Goal: Task Accomplishment & Management: Manage account settings

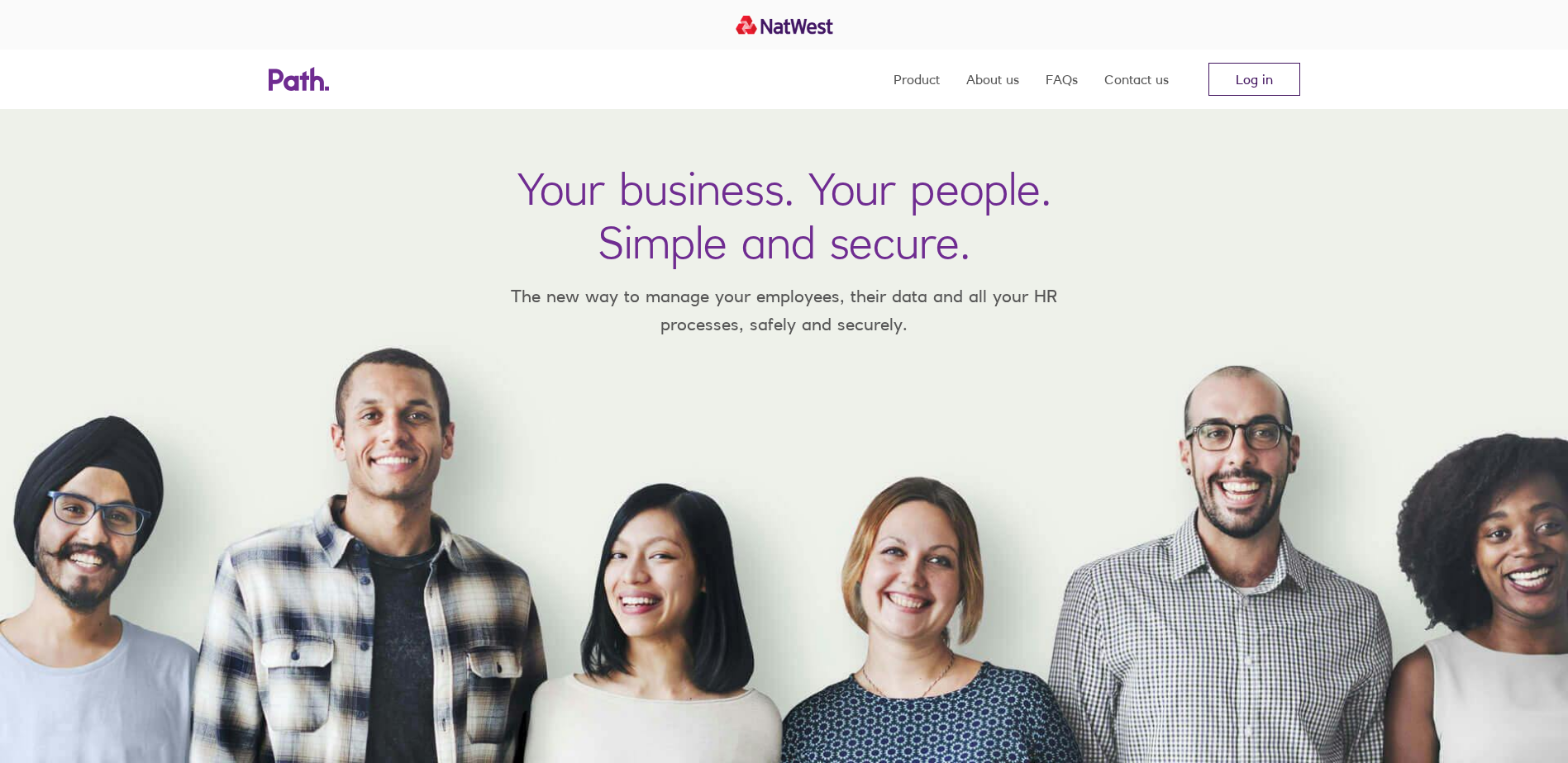
click at [1238, 84] on link "Log in" at bounding box center [1254, 79] width 92 height 33
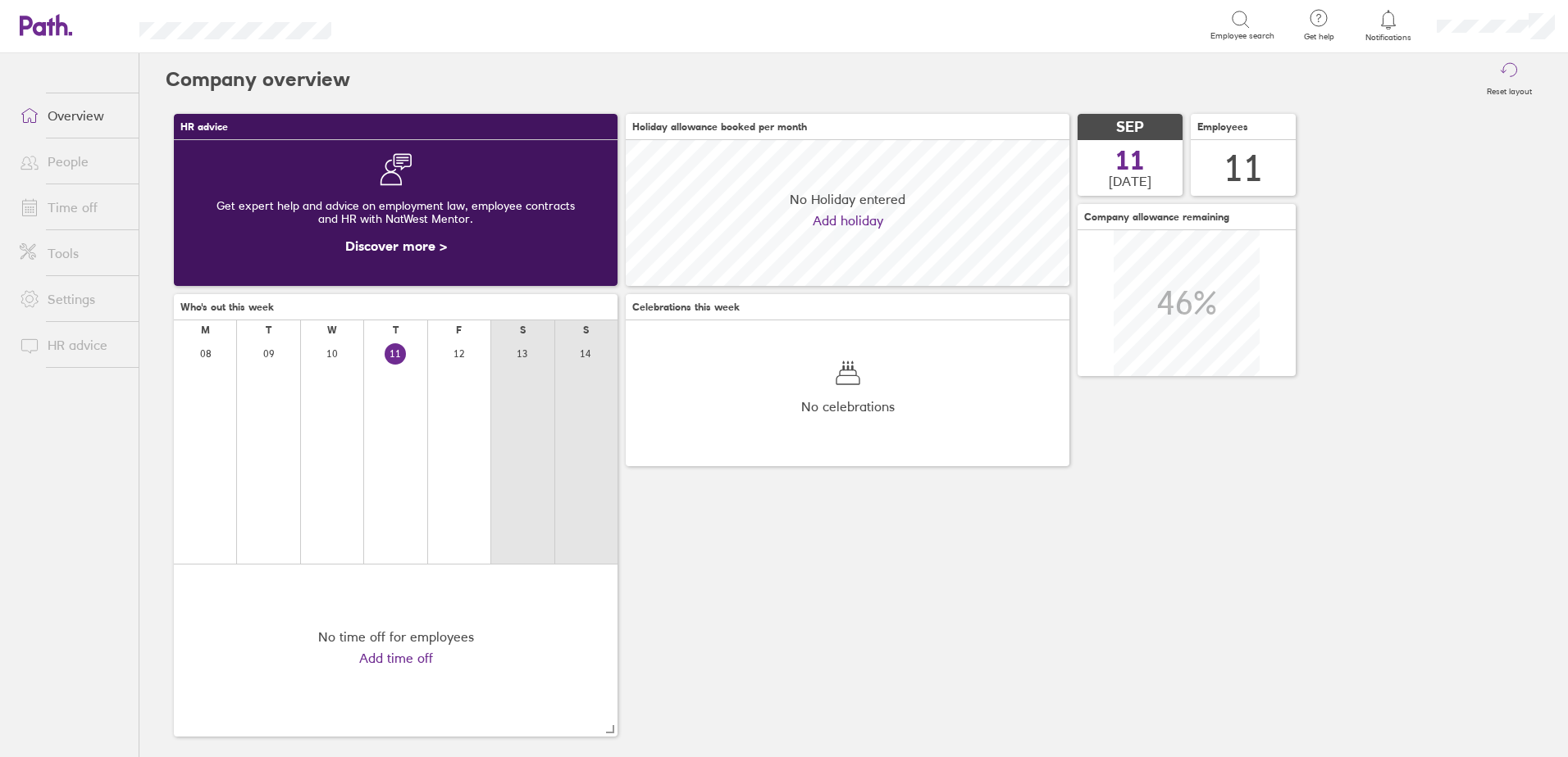
scroll to position [145, 444]
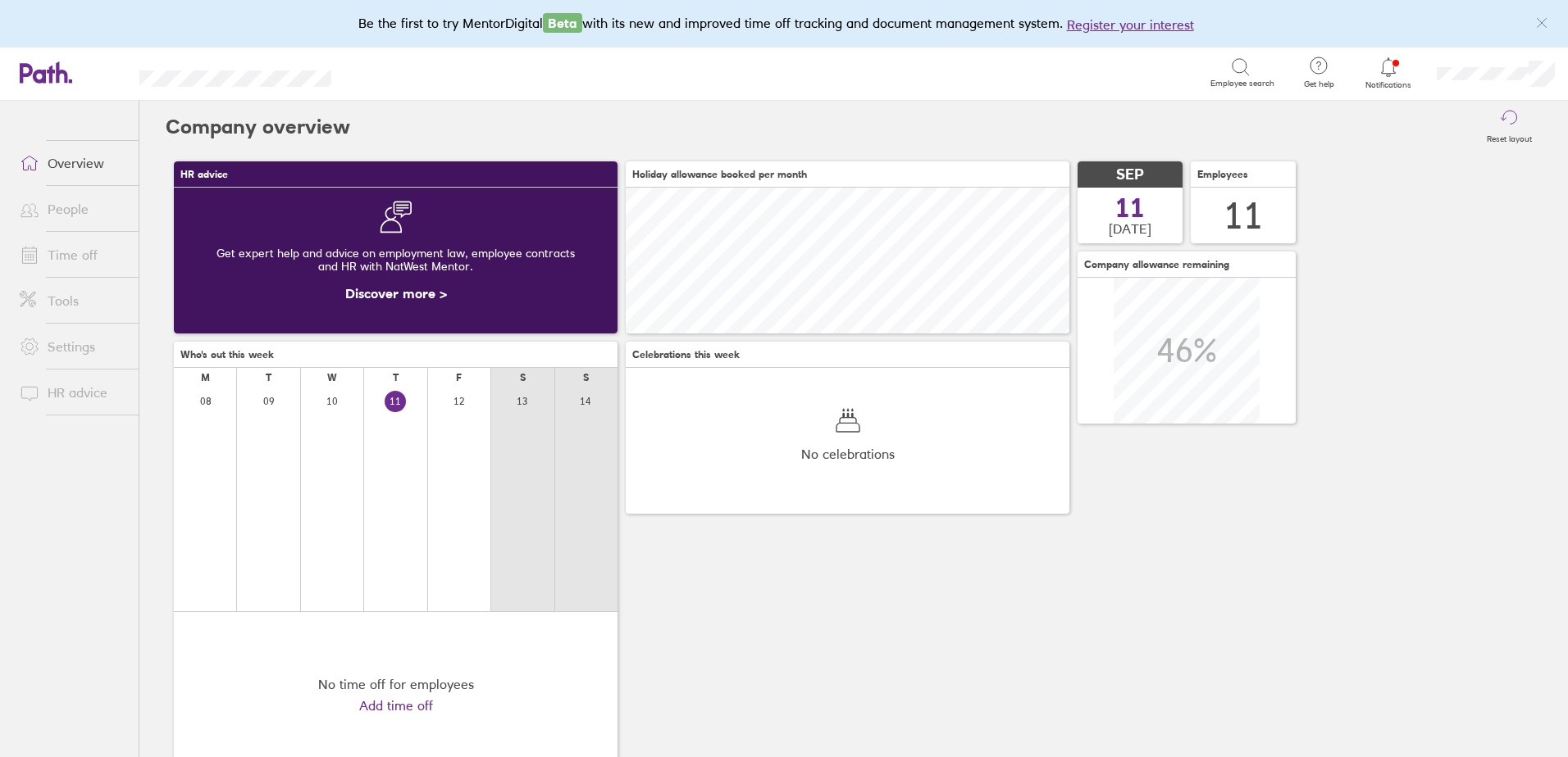
click at [87, 164] on link "Overview" at bounding box center [73, 162] width 132 height 33
click at [85, 207] on link "People" at bounding box center [73, 209] width 132 height 33
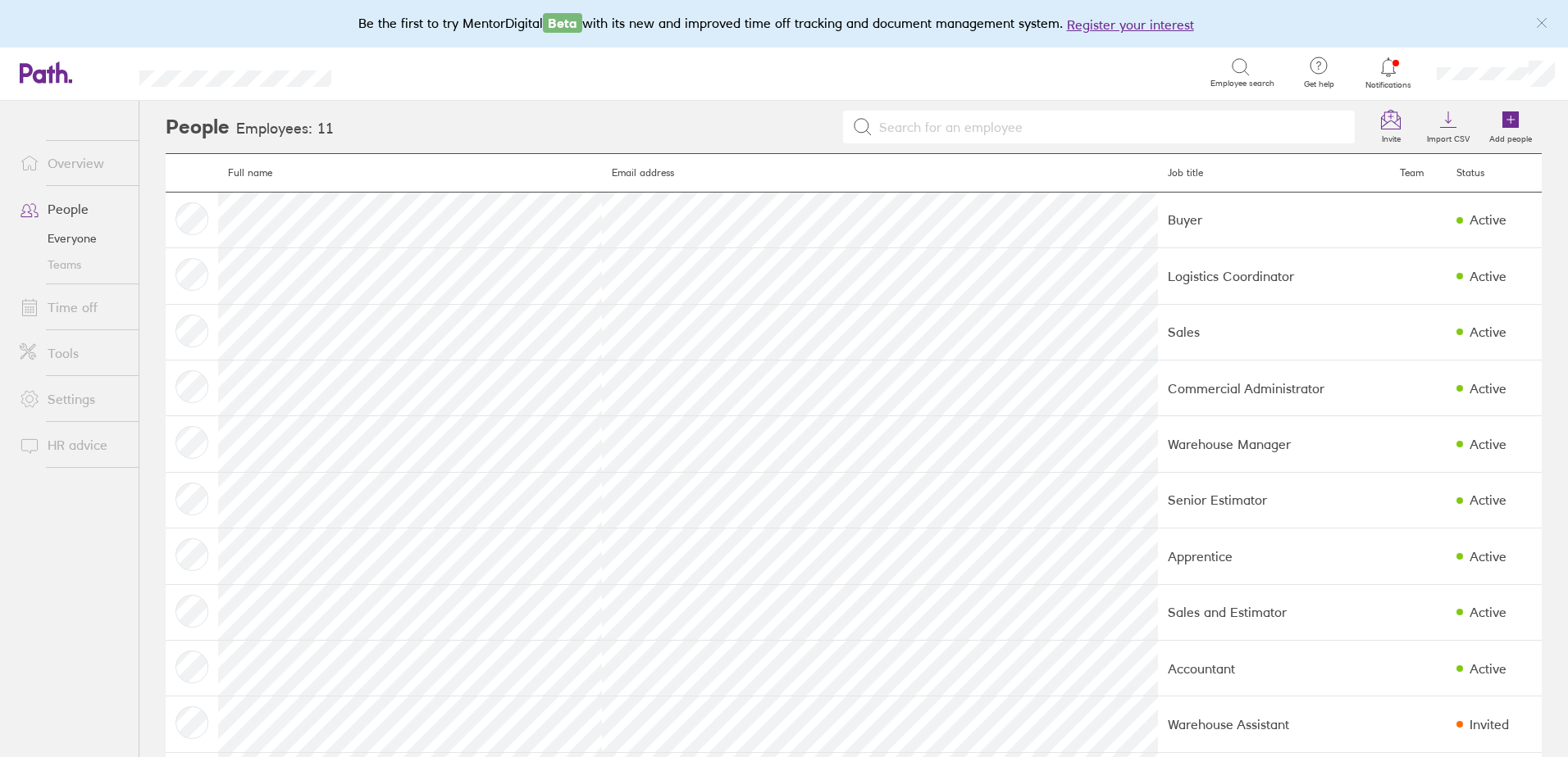
click at [77, 168] on link "Overview" at bounding box center [73, 162] width 132 height 33
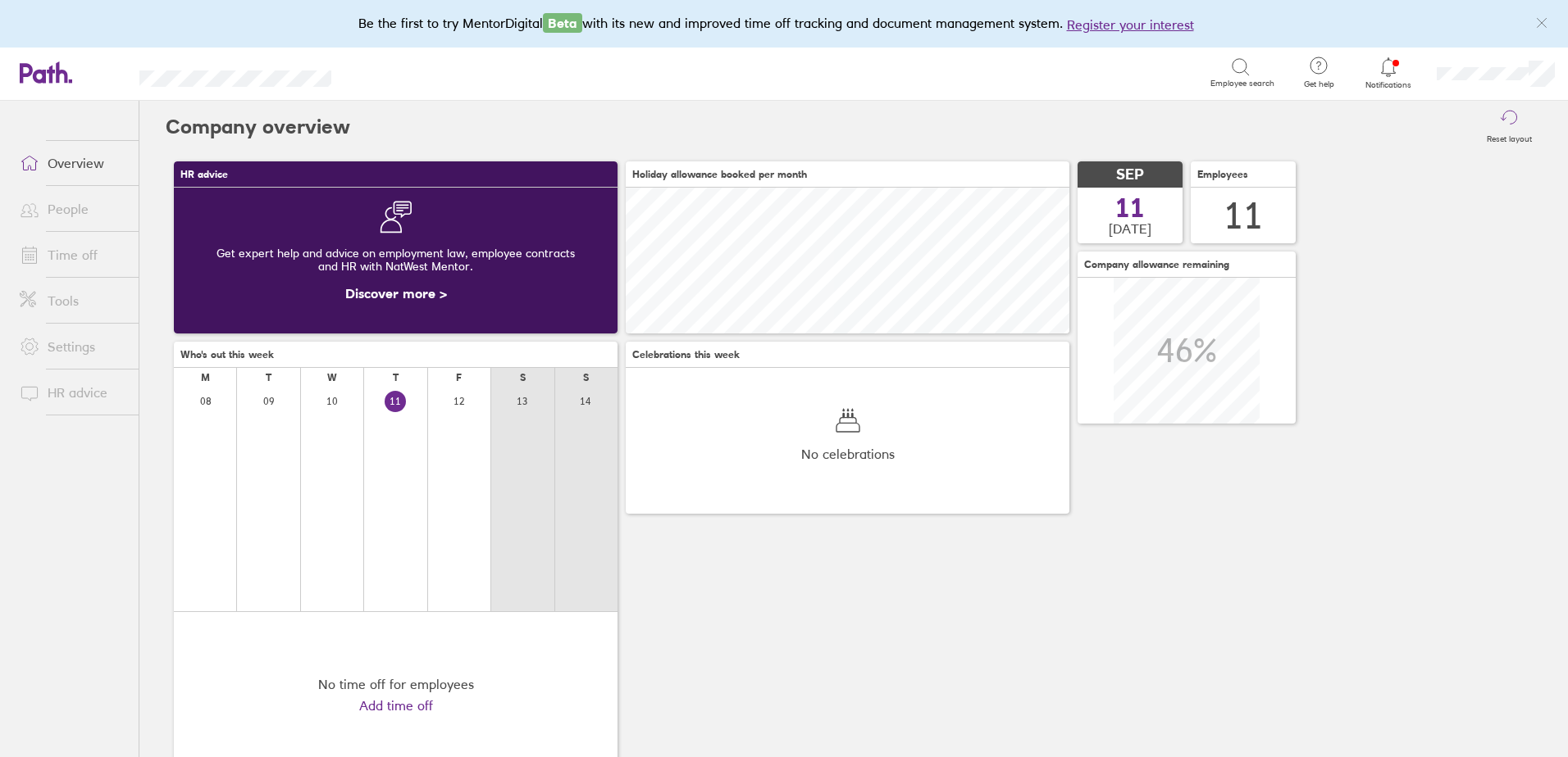
click at [78, 247] on link "Time off" at bounding box center [73, 255] width 132 height 33
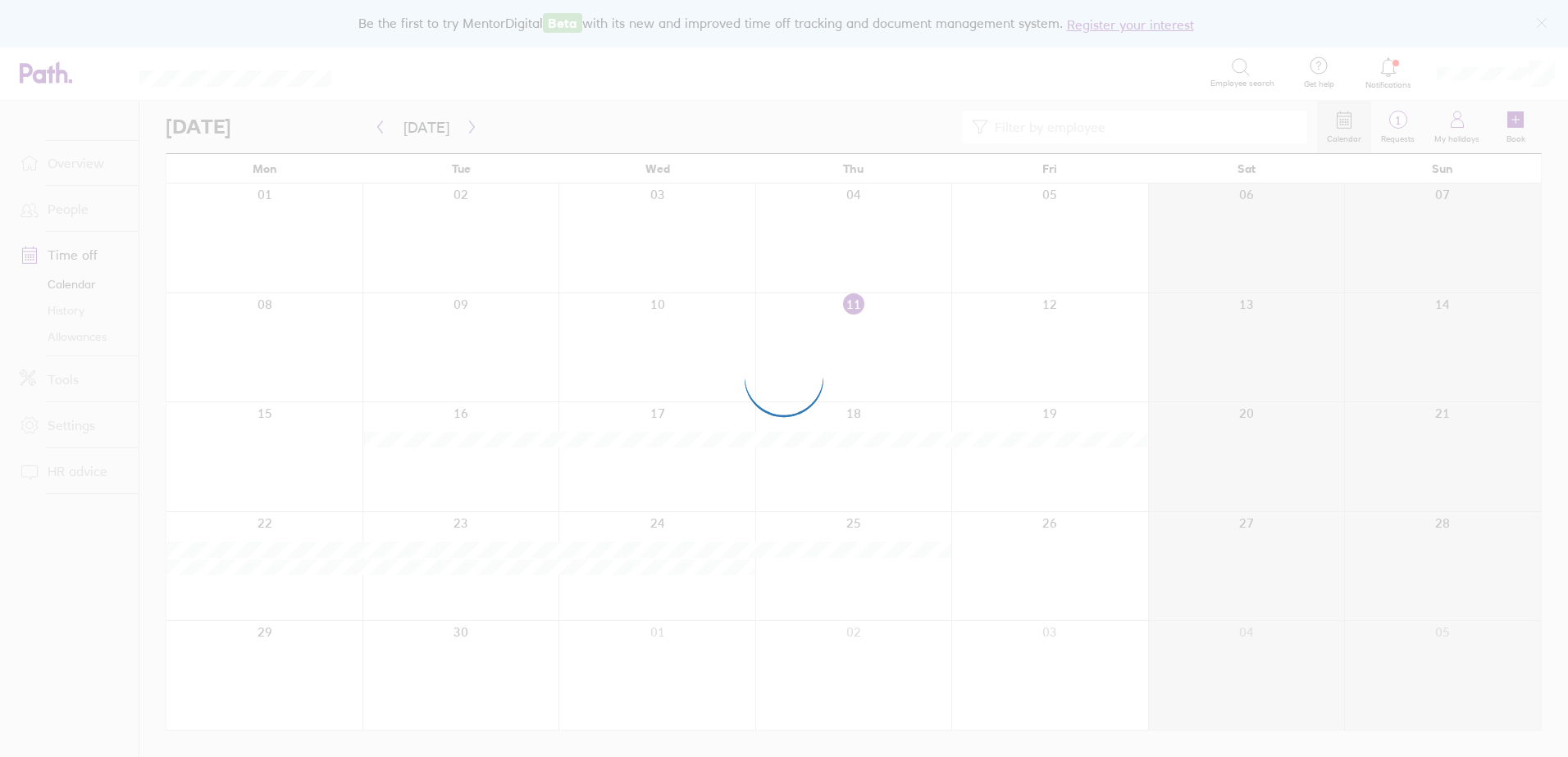
click at [76, 333] on div at bounding box center [784, 378] width 1568 height 757
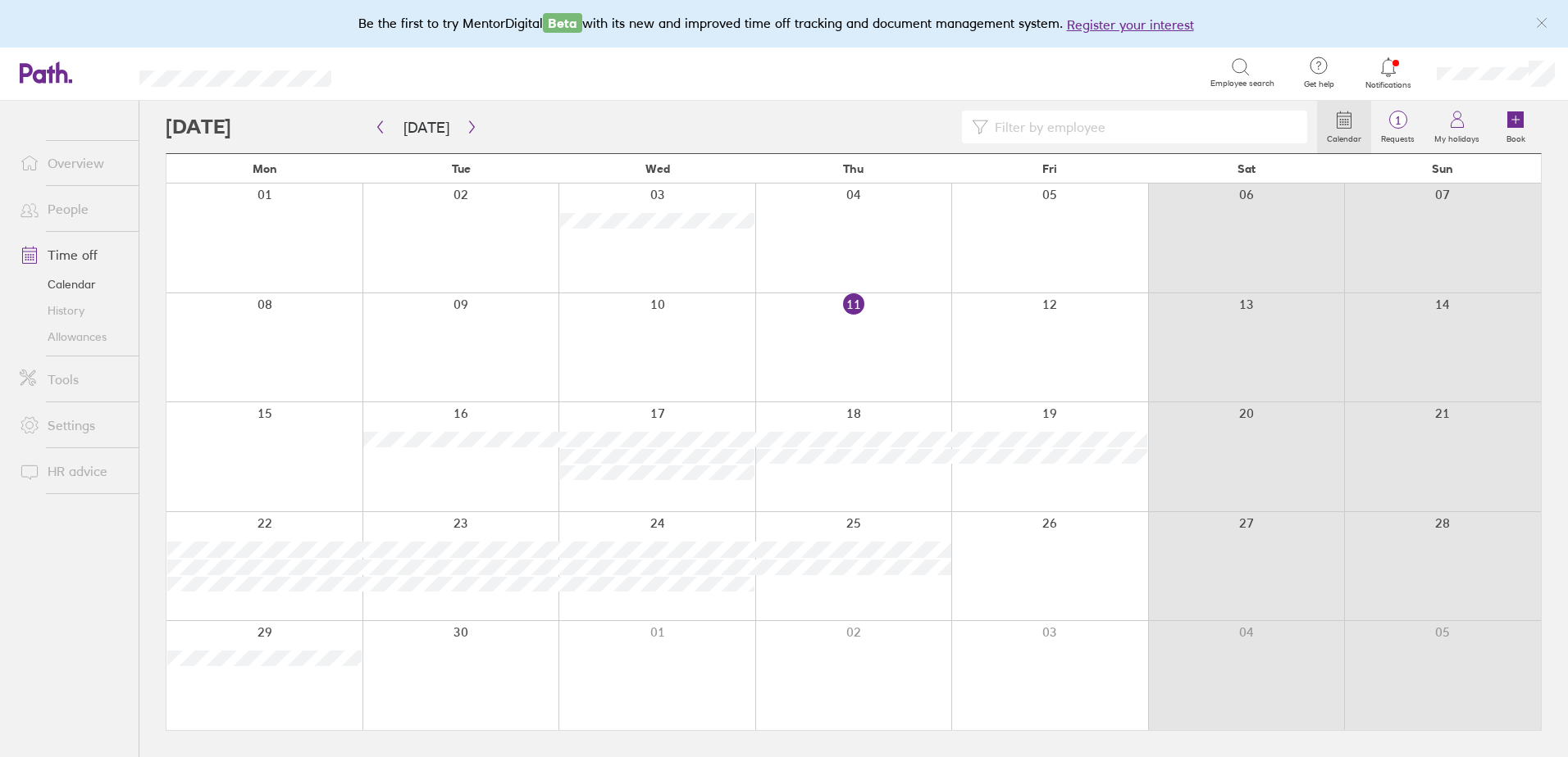
click at [76, 336] on link "Allowances" at bounding box center [73, 337] width 132 height 26
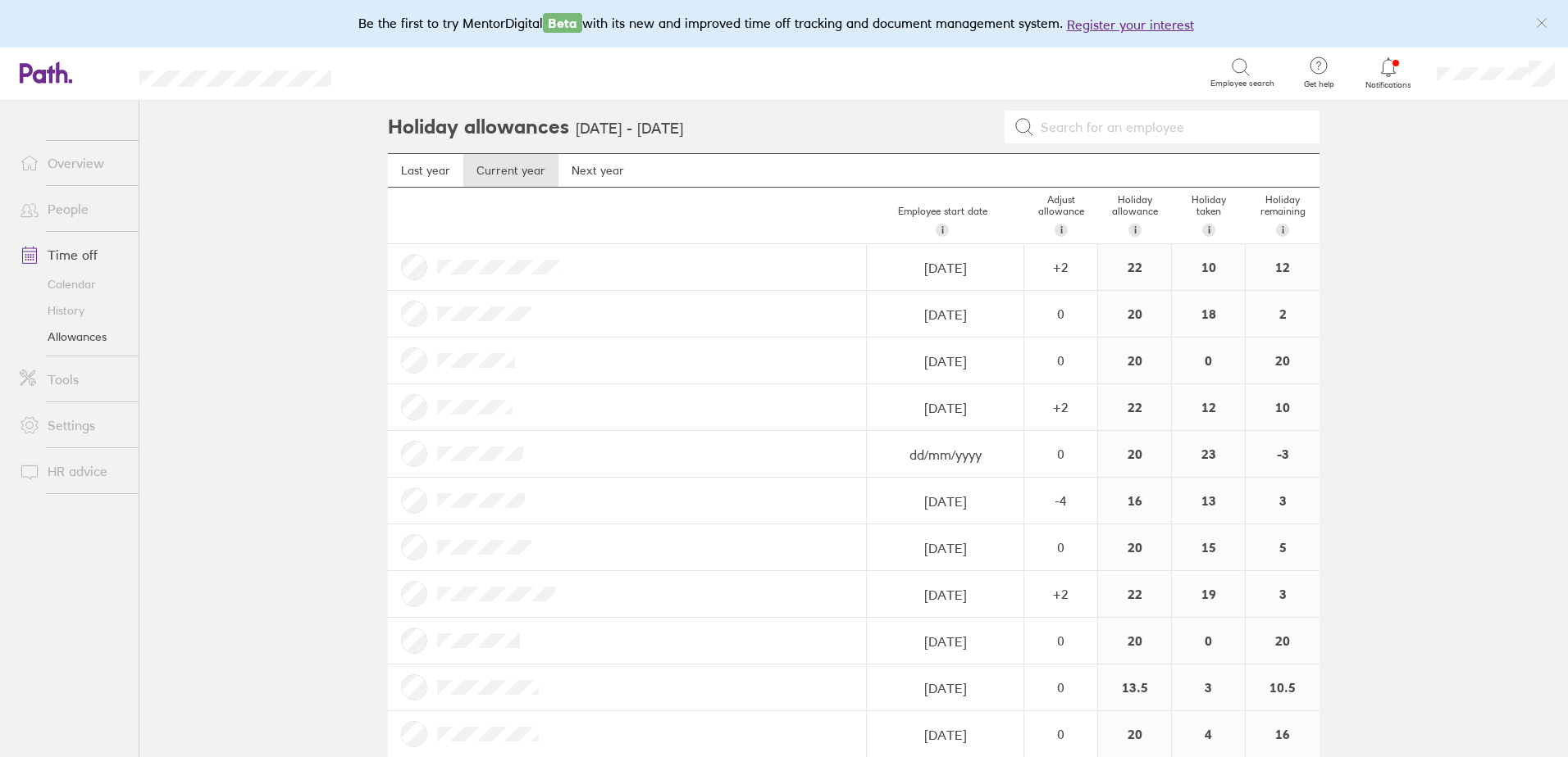
click at [1381, 63] on icon at bounding box center [1388, 67] width 20 height 20
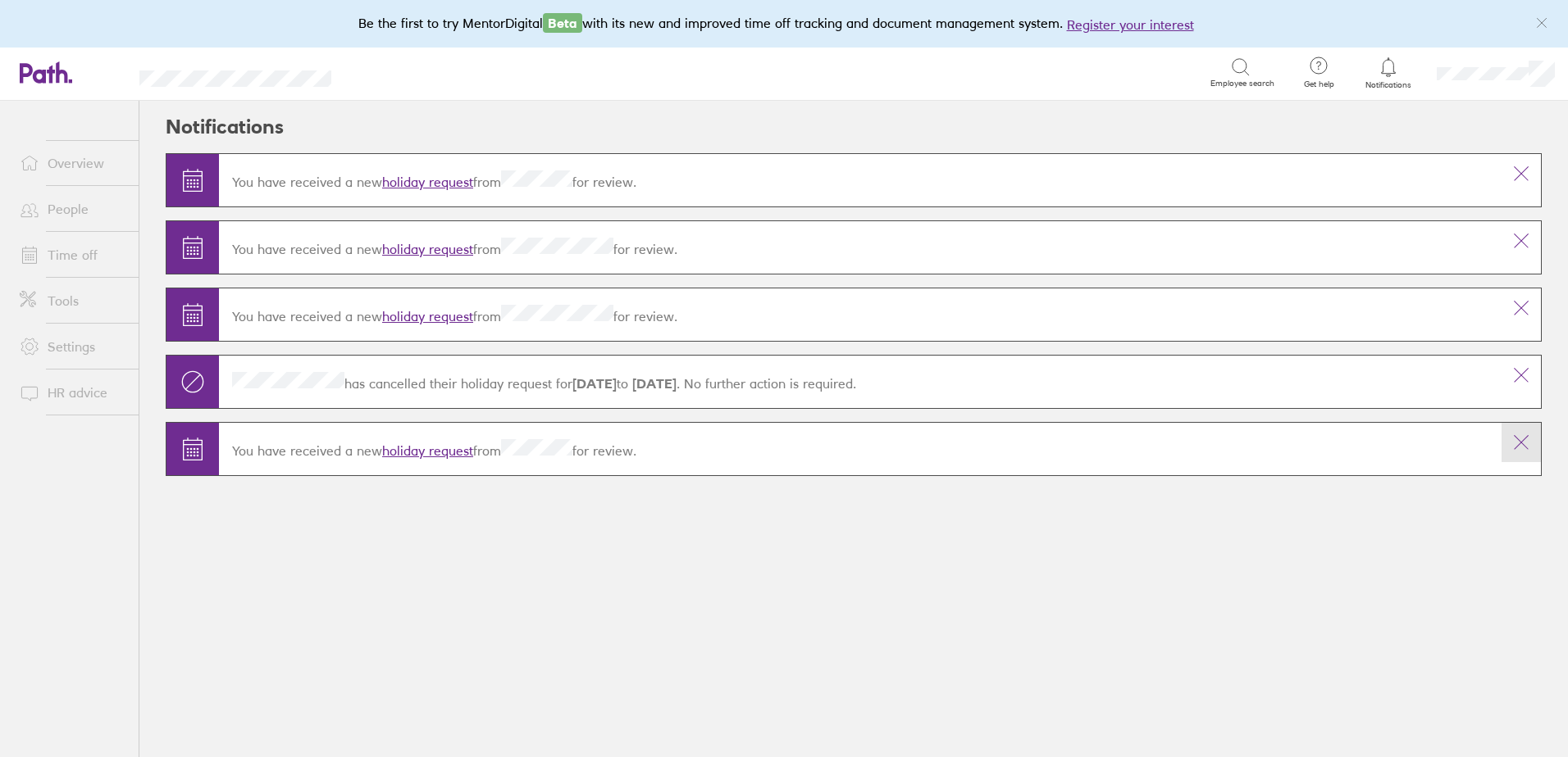
click at [1519, 435] on icon at bounding box center [1520, 442] width 20 height 20
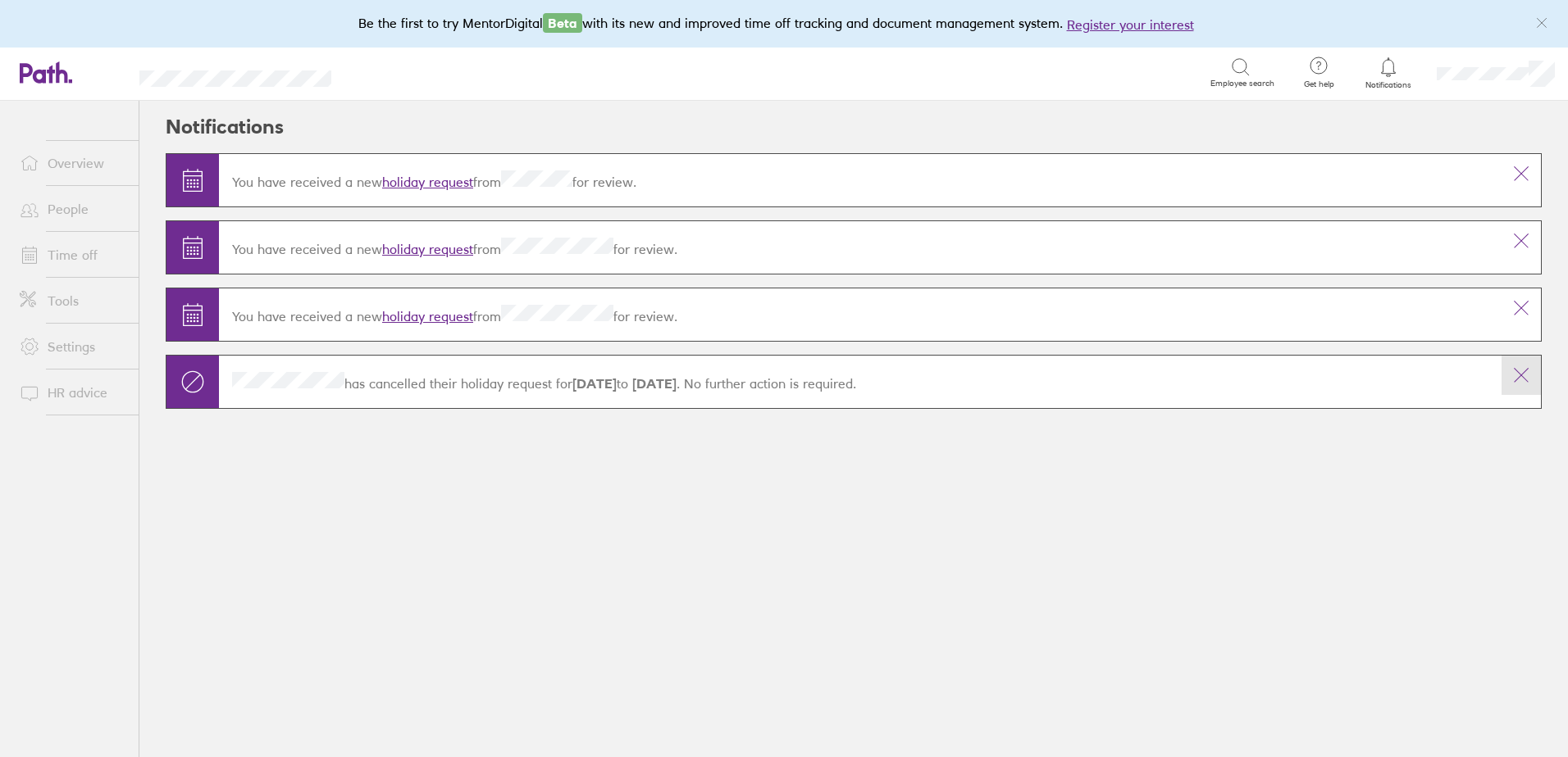
click at [1523, 373] on icon at bounding box center [1521, 376] width 14 height 14
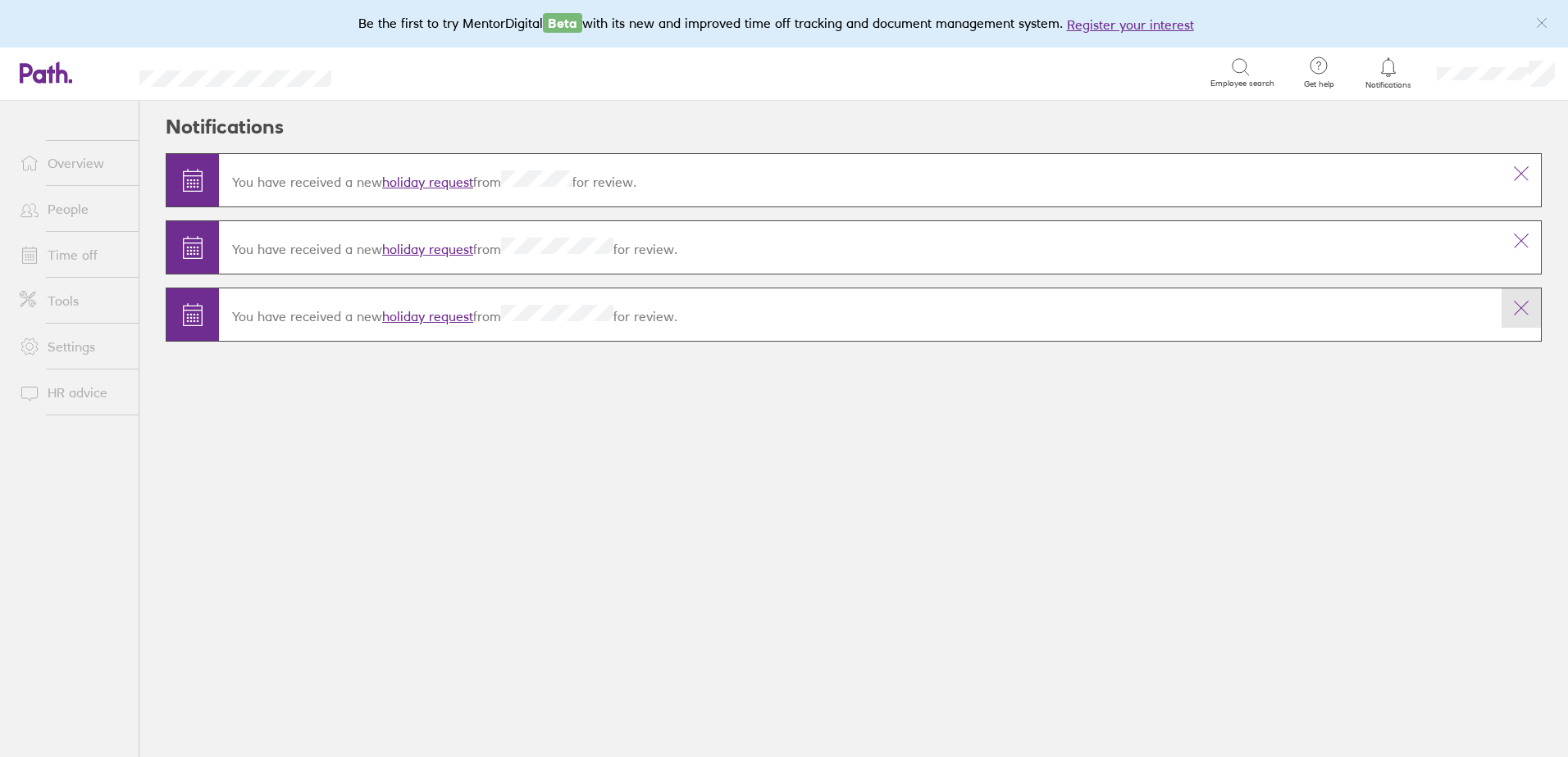
click at [1522, 305] on icon at bounding box center [1520, 308] width 20 height 20
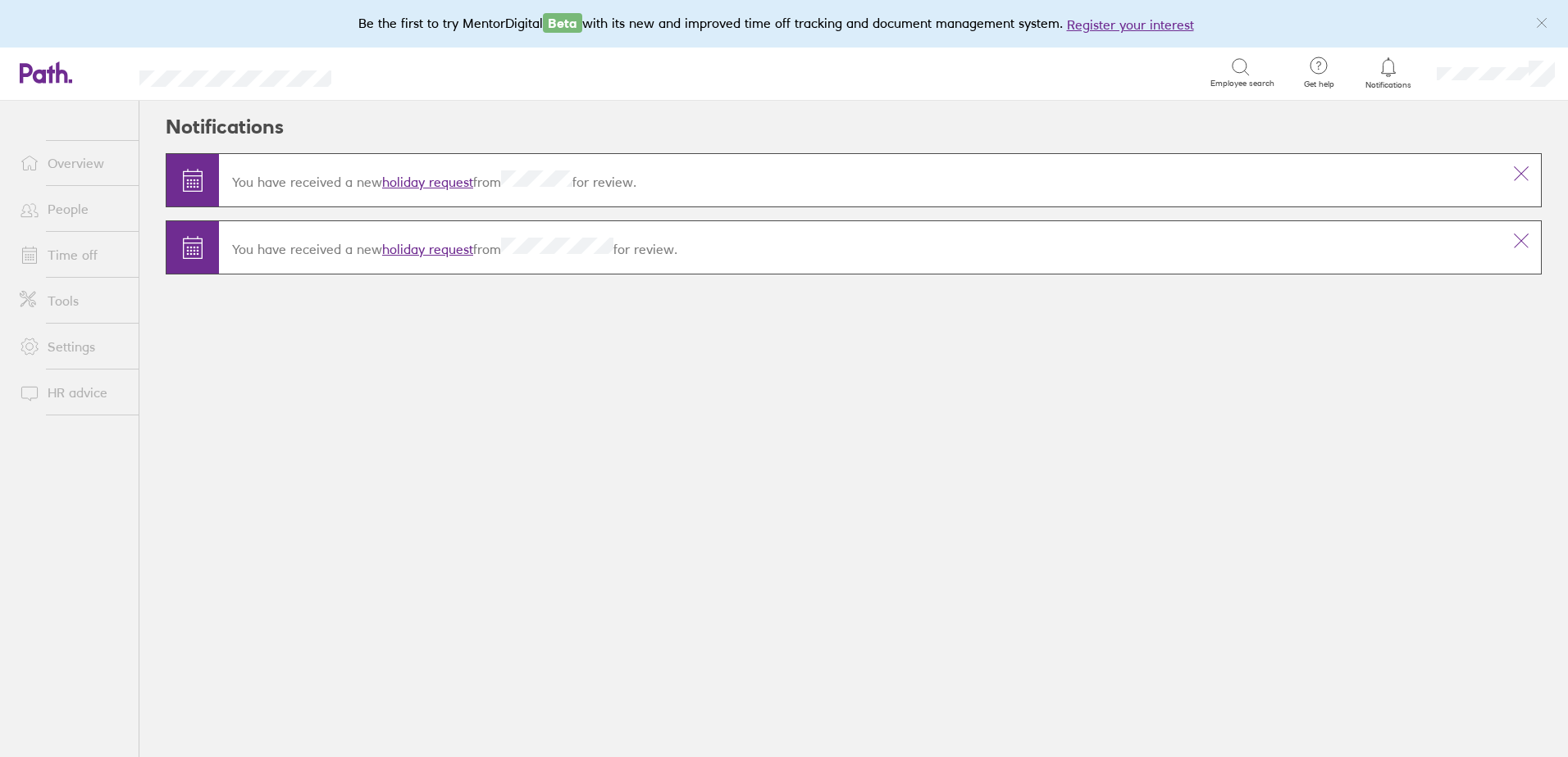
click at [453, 250] on link "holiday request" at bounding box center [428, 249] width 91 height 17
